Goal: Information Seeking & Learning: Learn about a topic

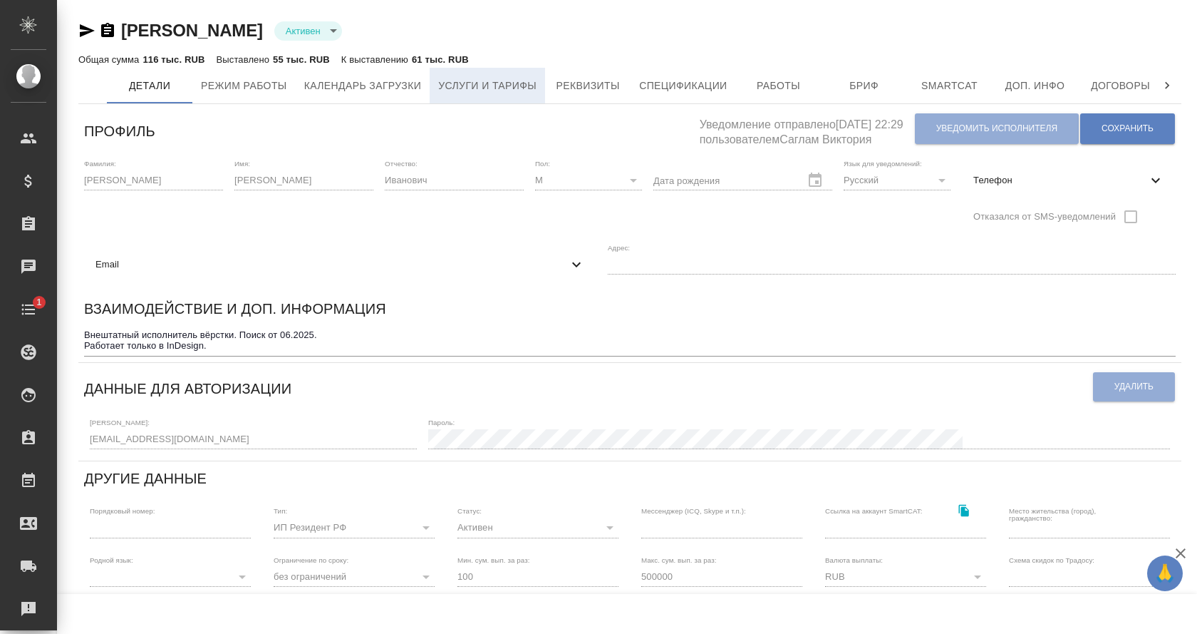
click at [492, 83] on span "Услуги и тарифы" at bounding box center [487, 86] width 98 height 18
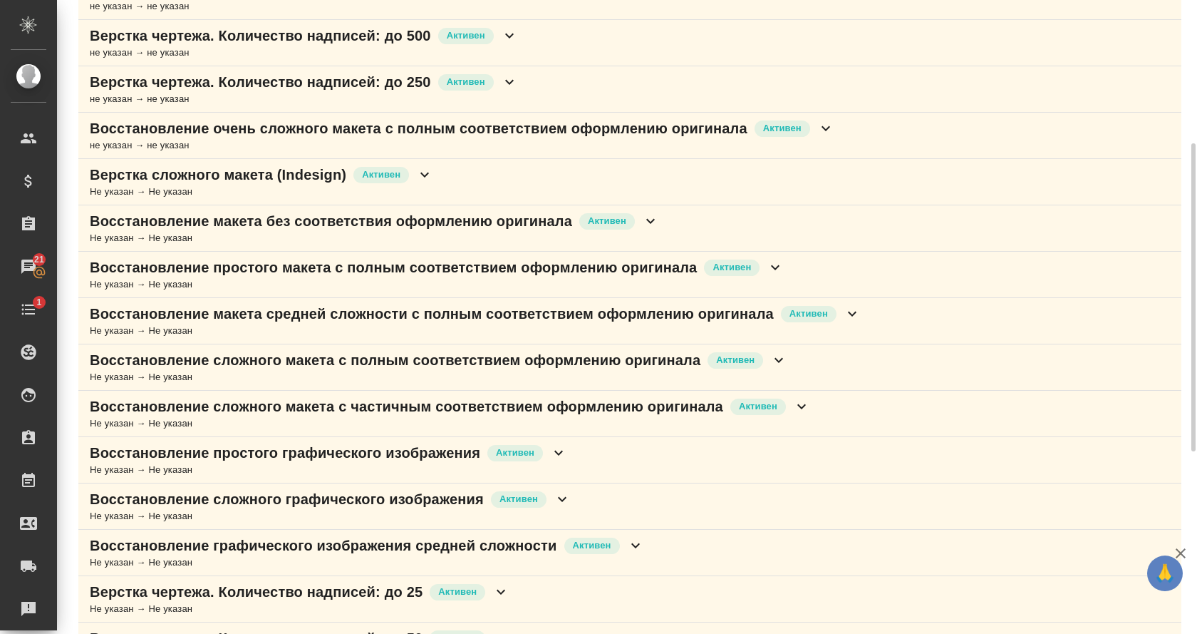
scroll to position [306, 0]
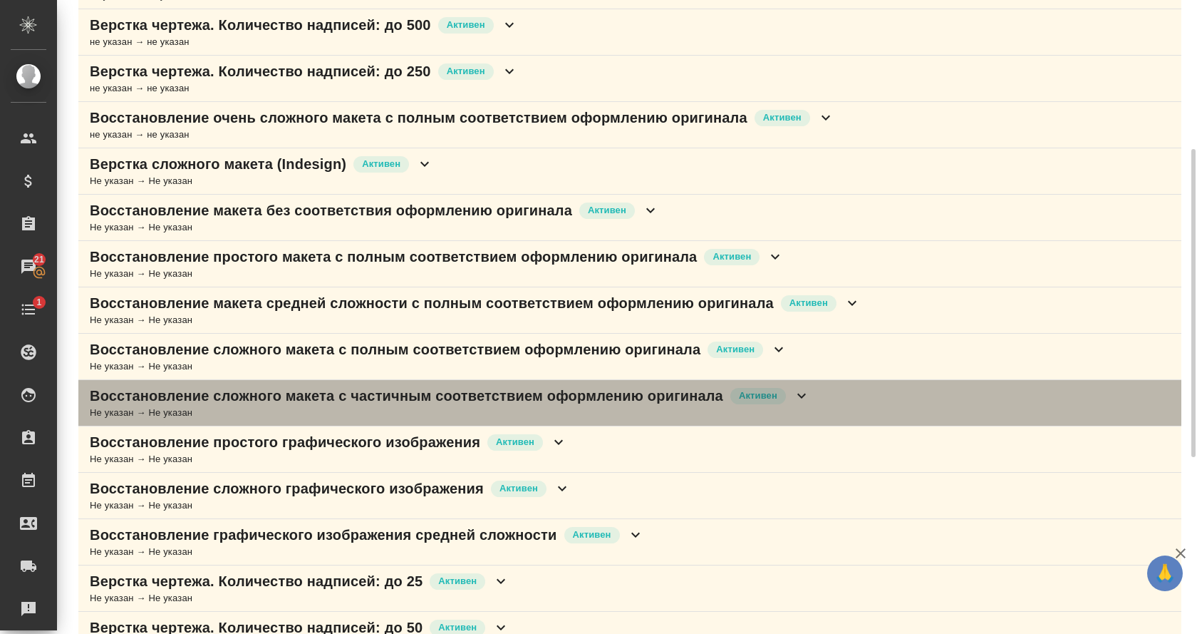
click at [563, 387] on p "Восстановление сложного макета с частичным соответствием оформлению оригинала" at bounding box center [407, 396] width 634 height 20
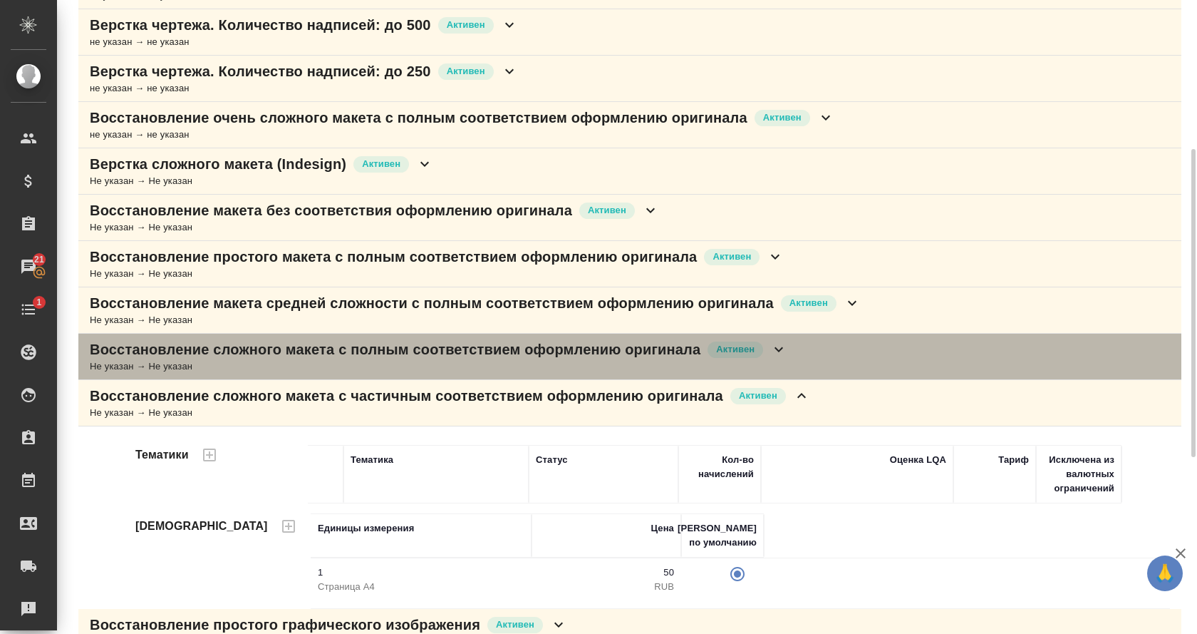
click at [593, 354] on p "Восстановление сложного макета с полным соответствием оформлению оригинала" at bounding box center [395, 349] width 611 height 20
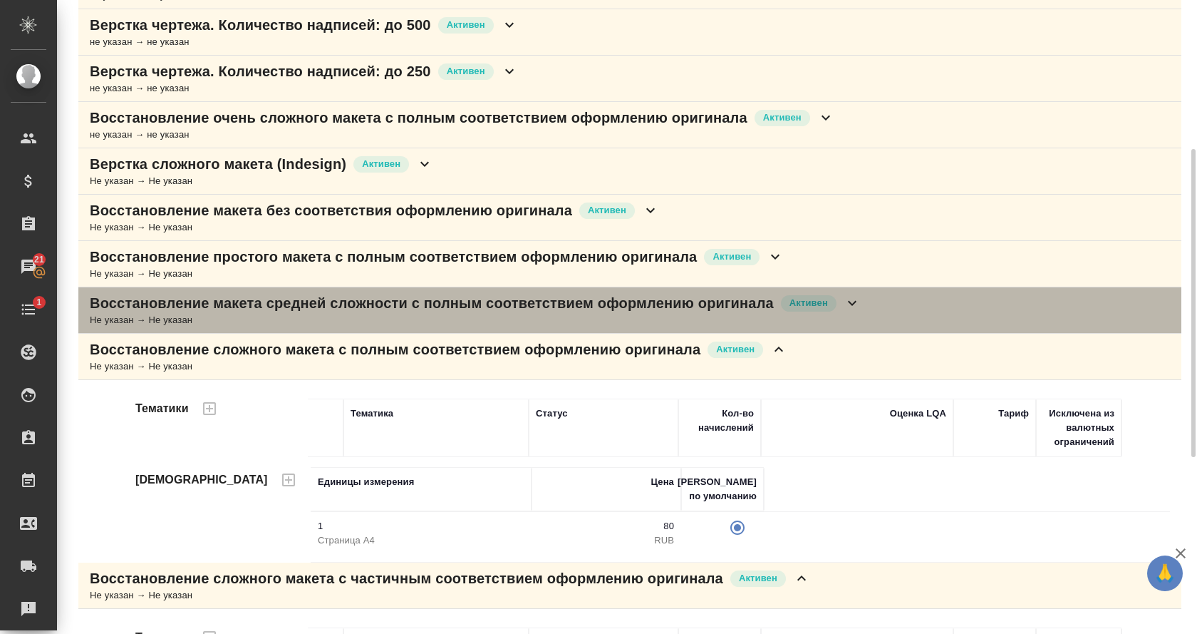
click at [599, 312] on p "Восстановление макета средней сложности с полным соответствием оформлению ориги…" at bounding box center [432, 303] width 684 height 20
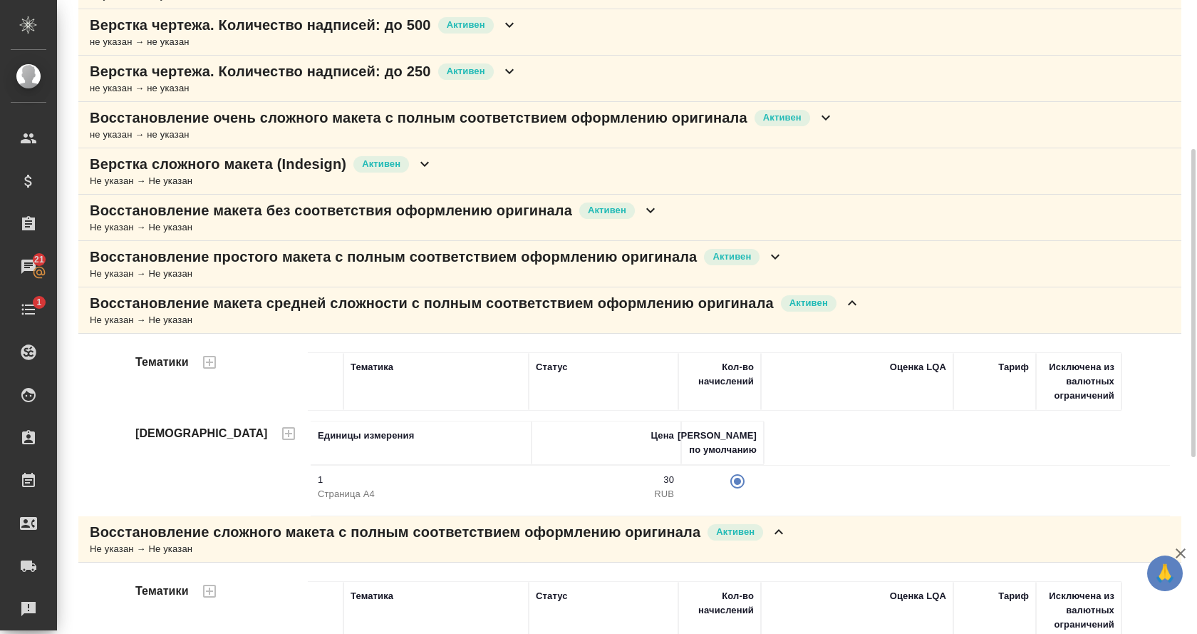
click at [600, 257] on p "Восстановление простого макета с полным соответствием оформлению оригинала" at bounding box center [393, 257] width 607 height 20
